Goal: Task Accomplishment & Management: Use online tool/utility

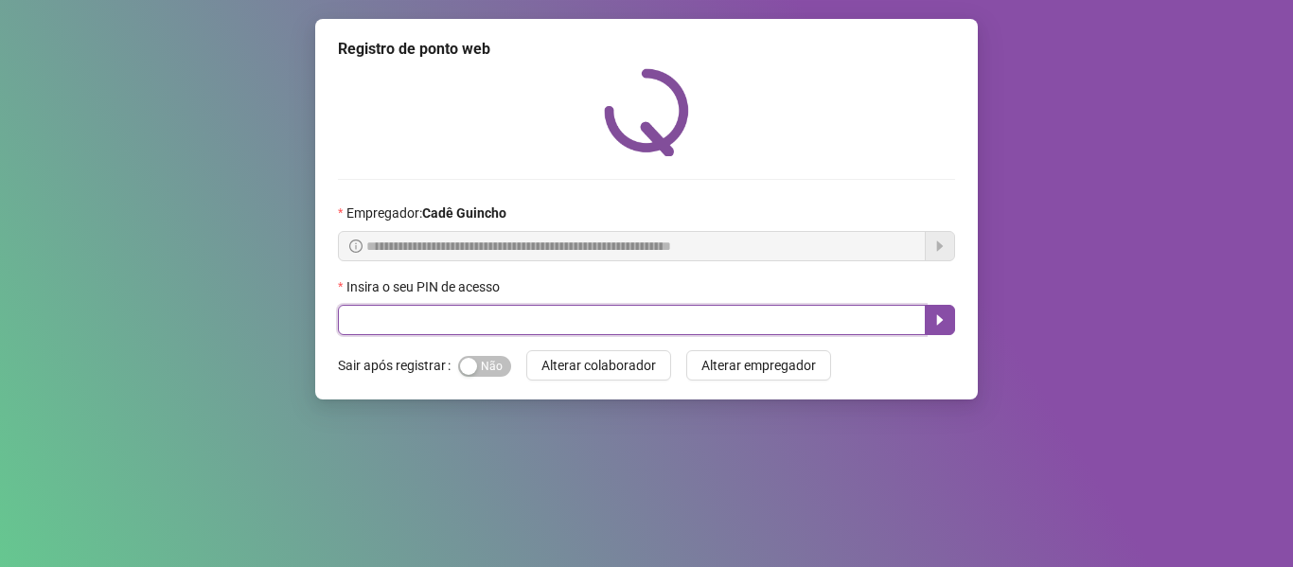
click at [556, 327] on input "text" at bounding box center [632, 320] width 588 height 30
type input "*****"
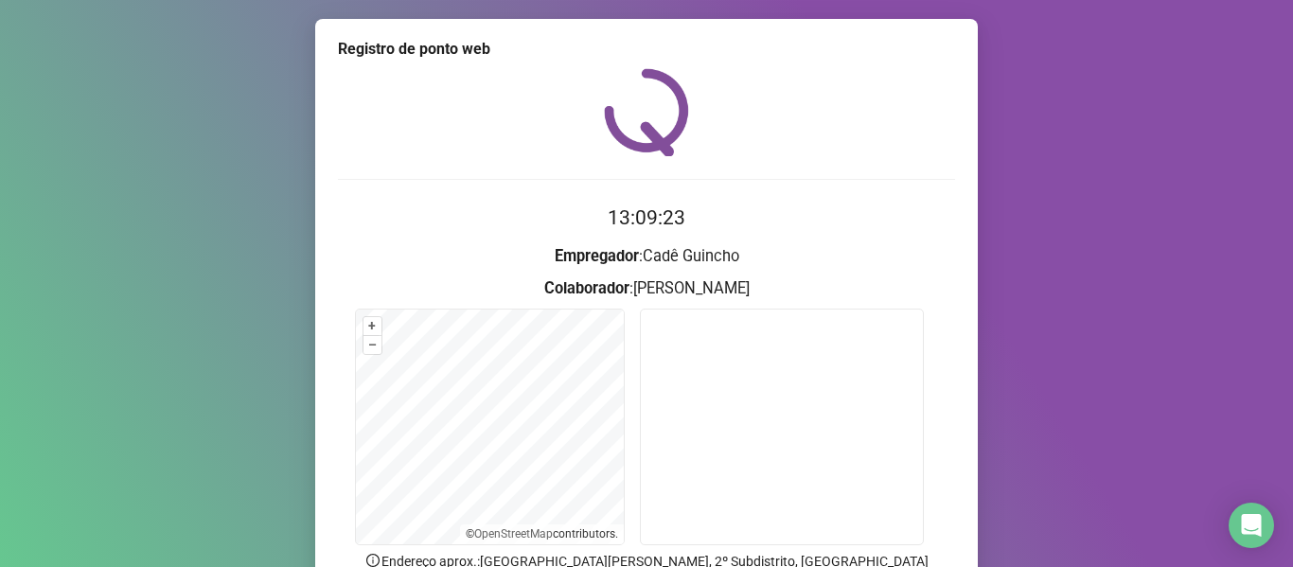
scroll to position [172, 0]
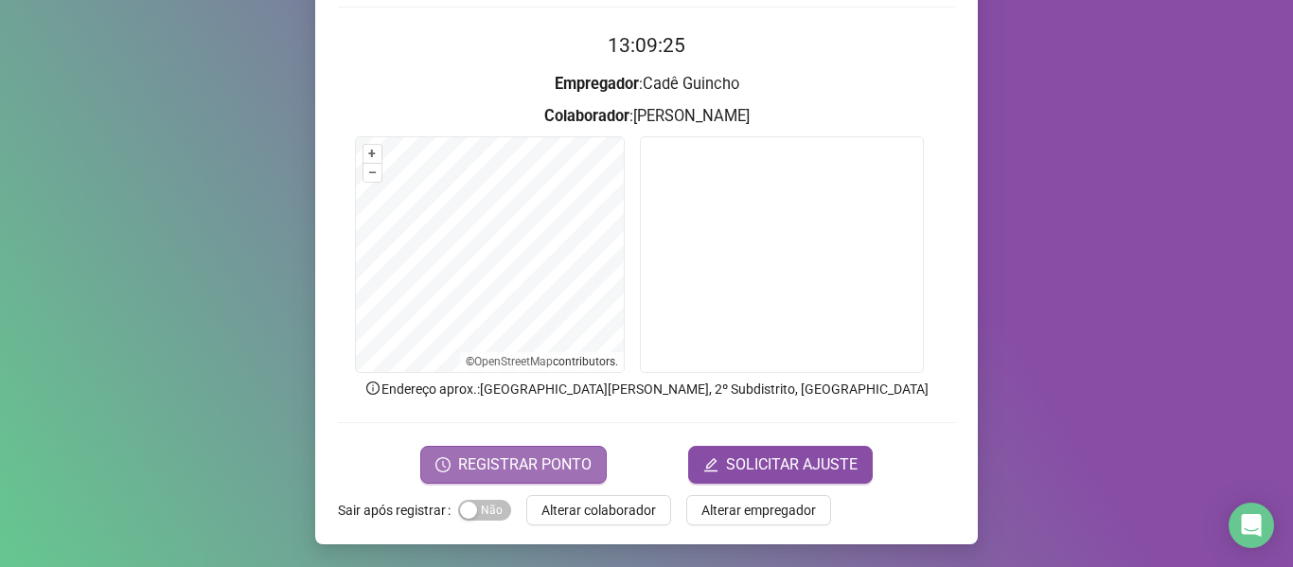
click at [532, 461] on span "REGISTRAR PONTO" at bounding box center [524, 464] width 133 height 23
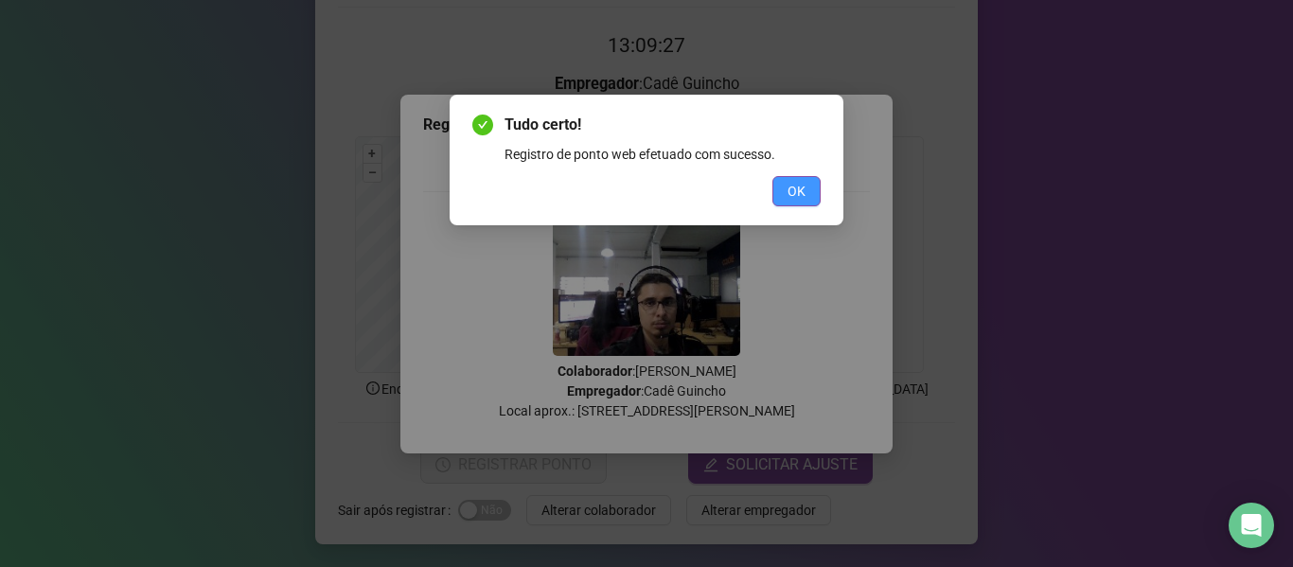
click at [789, 192] on span "OK" at bounding box center [796, 191] width 18 height 21
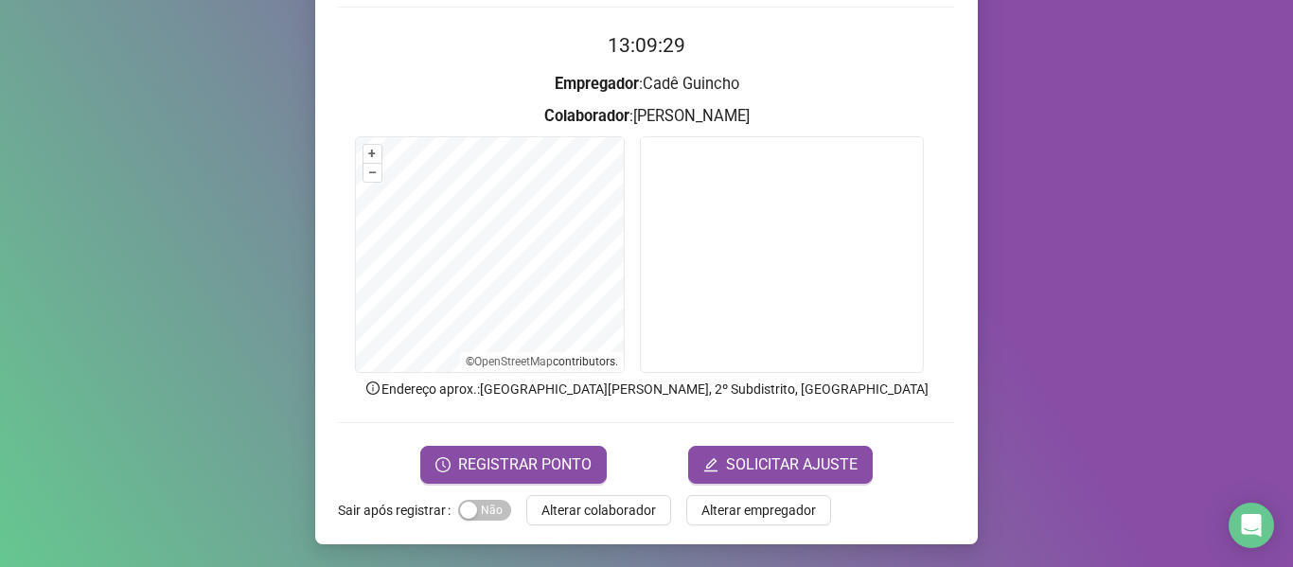
click at [1061, 282] on div "Registro de ponto web 13:09:29 Empregador : Cadê Guincho Colaborador : KLEBER V…" at bounding box center [646, 283] width 1293 height 567
